Goal: Task Accomplishment & Management: Complete application form

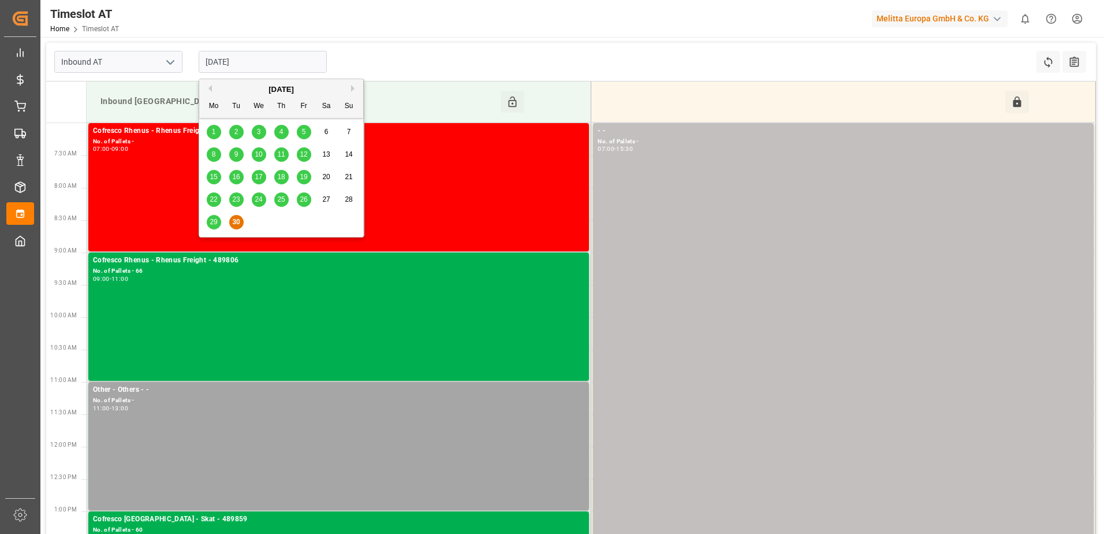
click at [219, 63] on input "[DATE]" at bounding box center [263, 62] width 128 height 22
click at [352, 90] on button "Next Month" at bounding box center [354, 88] width 7 height 7
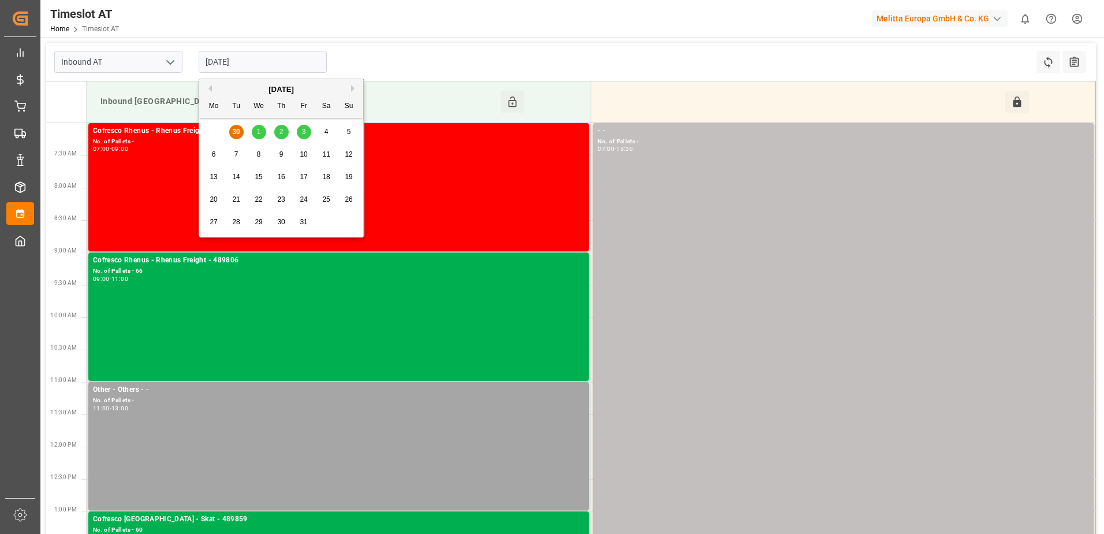
click at [257, 132] on span "1" at bounding box center [259, 132] width 4 height 8
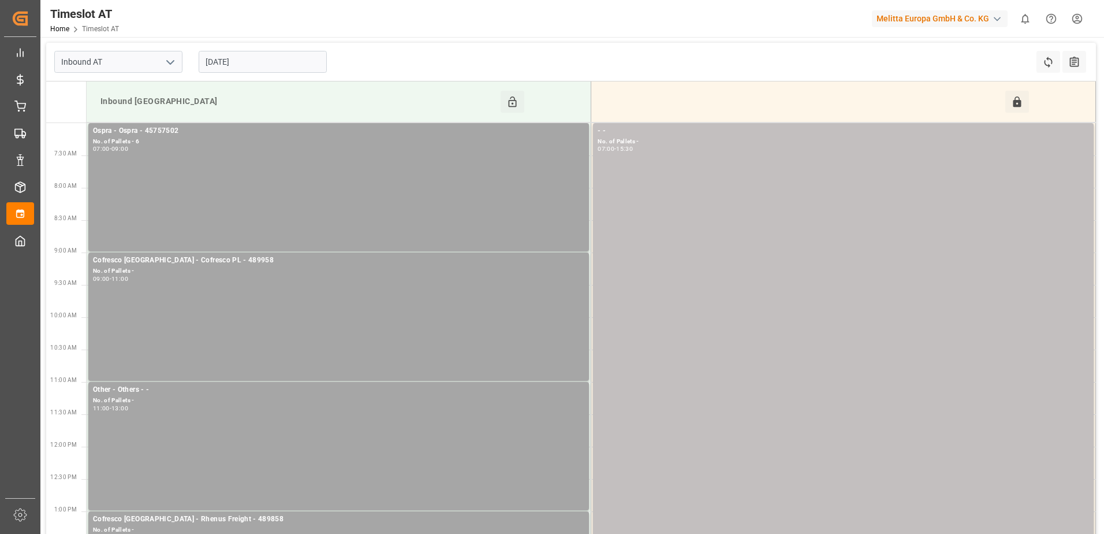
click at [254, 62] on input "[DATE]" at bounding box center [263, 62] width 128 height 22
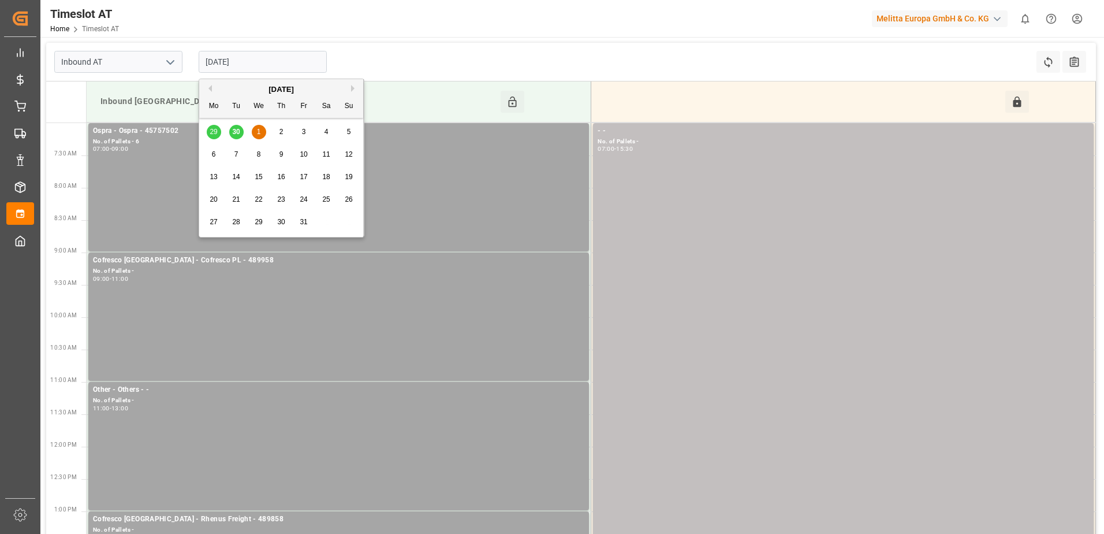
click at [207, 91] on button "Previous Month" at bounding box center [208, 88] width 7 height 7
click at [238, 221] on span "30" at bounding box center [236, 222] width 8 height 8
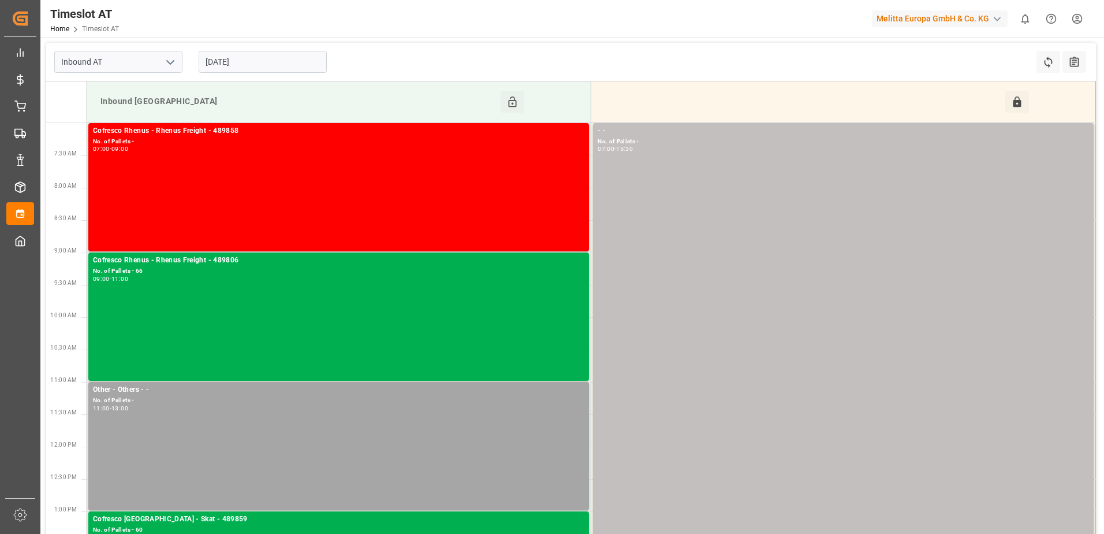
click at [263, 60] on input "[DATE]" at bounding box center [263, 62] width 128 height 22
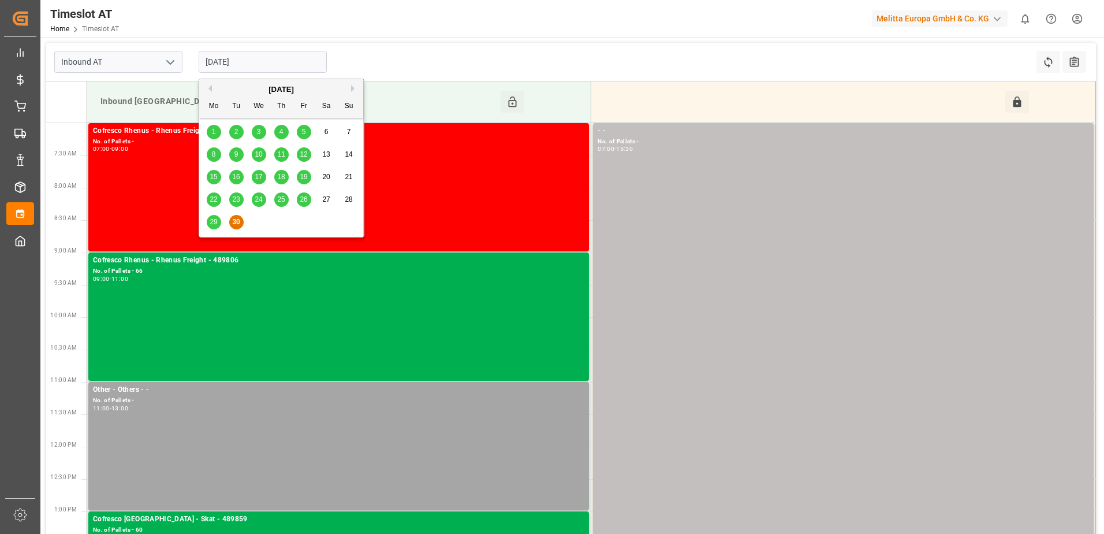
click at [352, 89] on button "Next Month" at bounding box center [354, 88] width 7 height 7
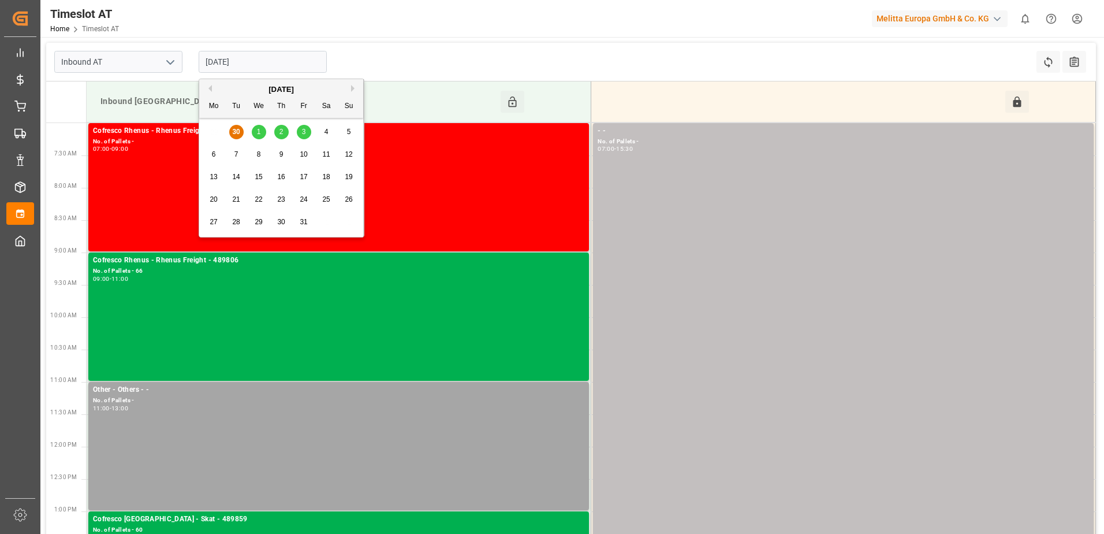
click at [258, 131] on span "1" at bounding box center [259, 132] width 4 height 8
type input "[DATE]"
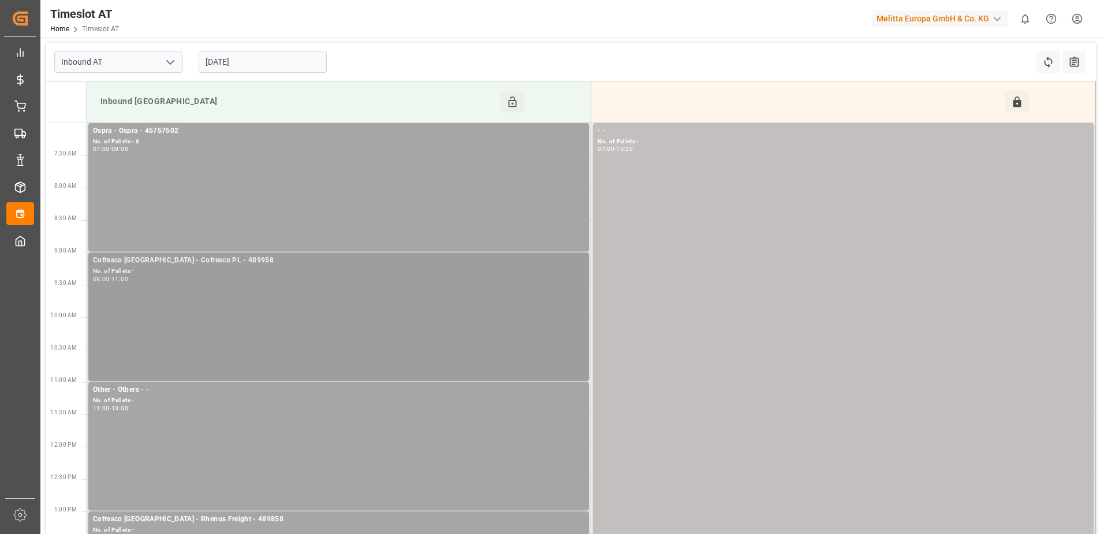
click at [269, 292] on div "Cofresco [GEOGRAPHIC_DATA] - Cofresco PL - 489958 No. of Pallets - 09:00 - 11:00" at bounding box center [338, 317] width 491 height 124
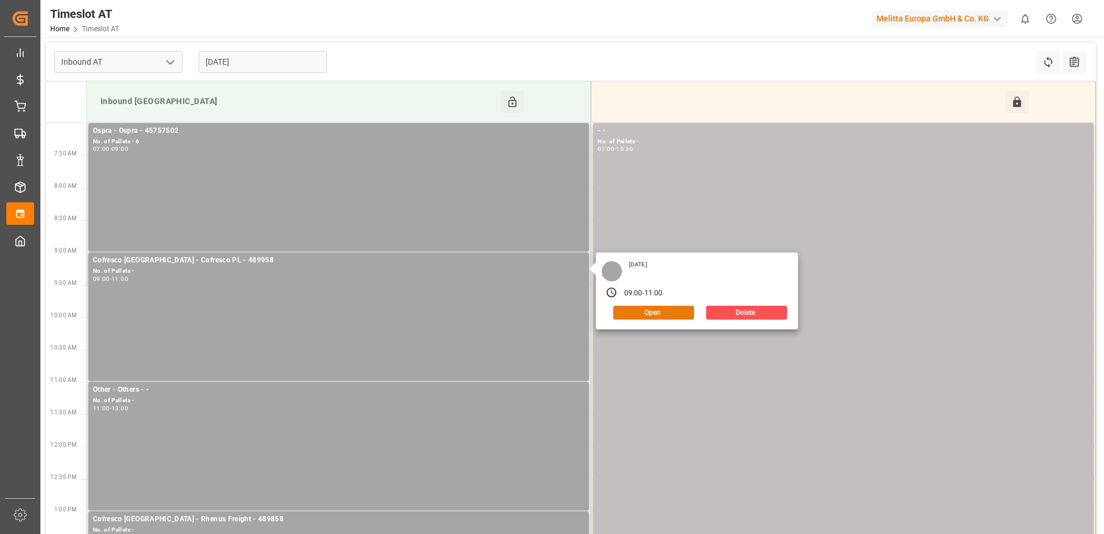
click at [669, 307] on button "Open" at bounding box center [653, 312] width 81 height 14
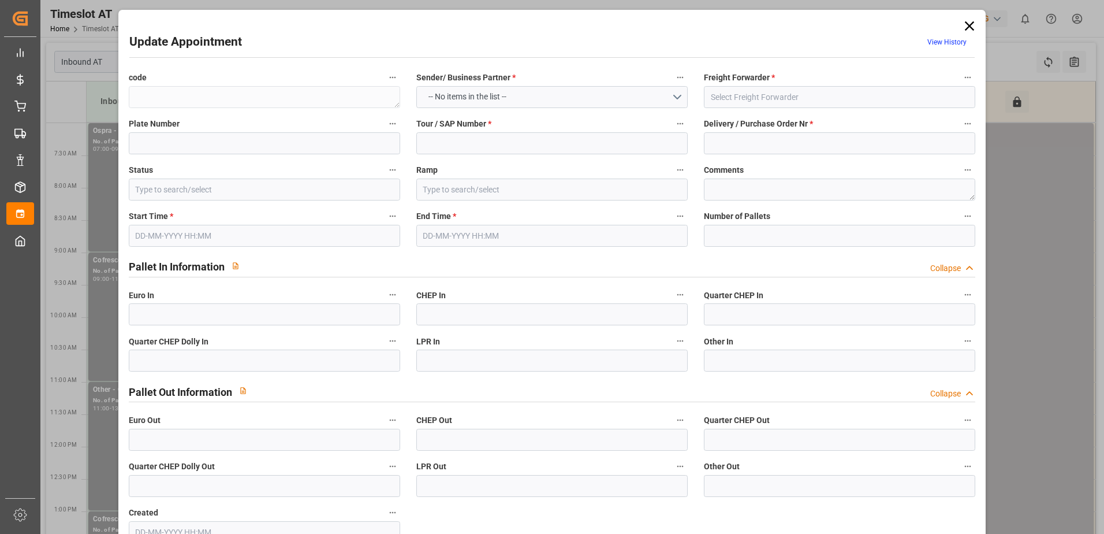
type textarea "0859fa535f8b"
type input "Cofresco PL"
type input "489958"
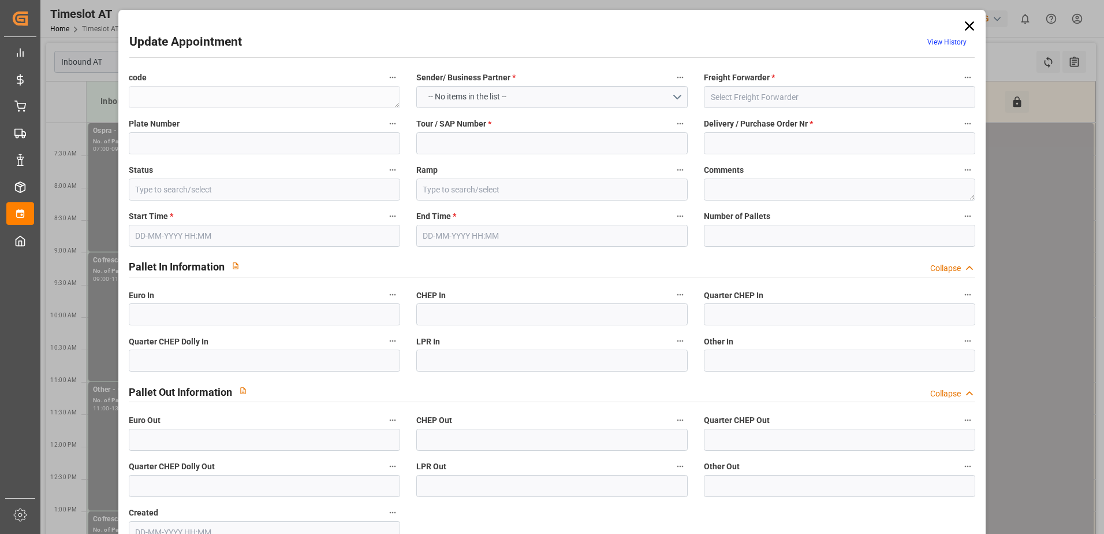
type input "Slot Booked"
type input "Inbound [GEOGRAPHIC_DATA]"
type textarea "DSS"
type input "0"
type input "[DATE] 09:00"
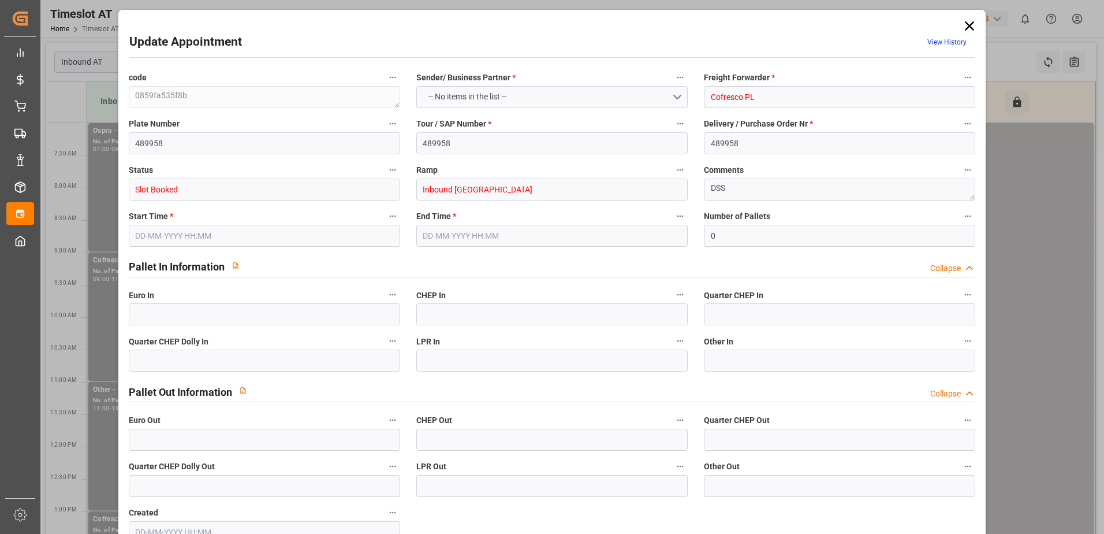
type input "[DATE] 11:00"
type input "[DATE] 08:20"
click at [970, 24] on icon at bounding box center [969, 26] width 16 height 16
